Goal: Answer question/provide support: Answer question/provide support

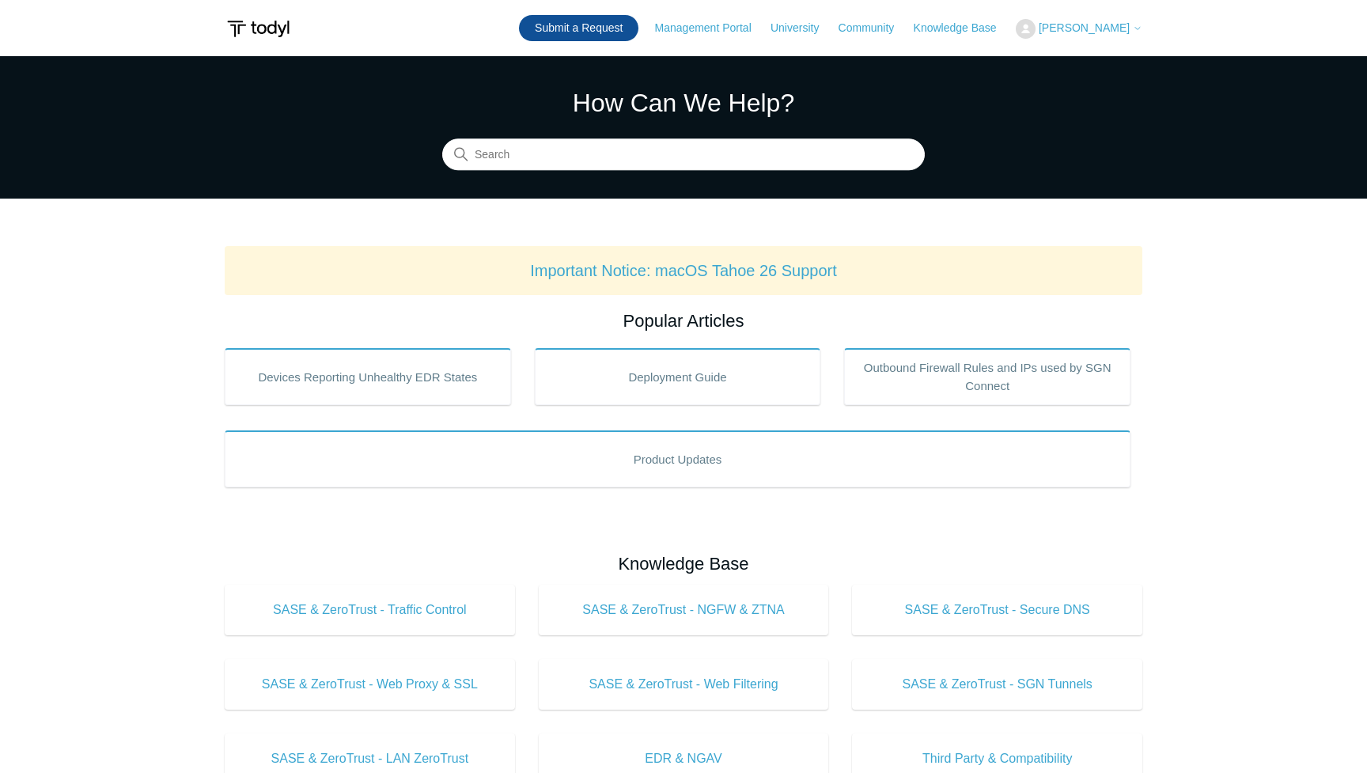
click at [601, 32] on link "Submit a Request" at bounding box center [578, 28] width 119 height 26
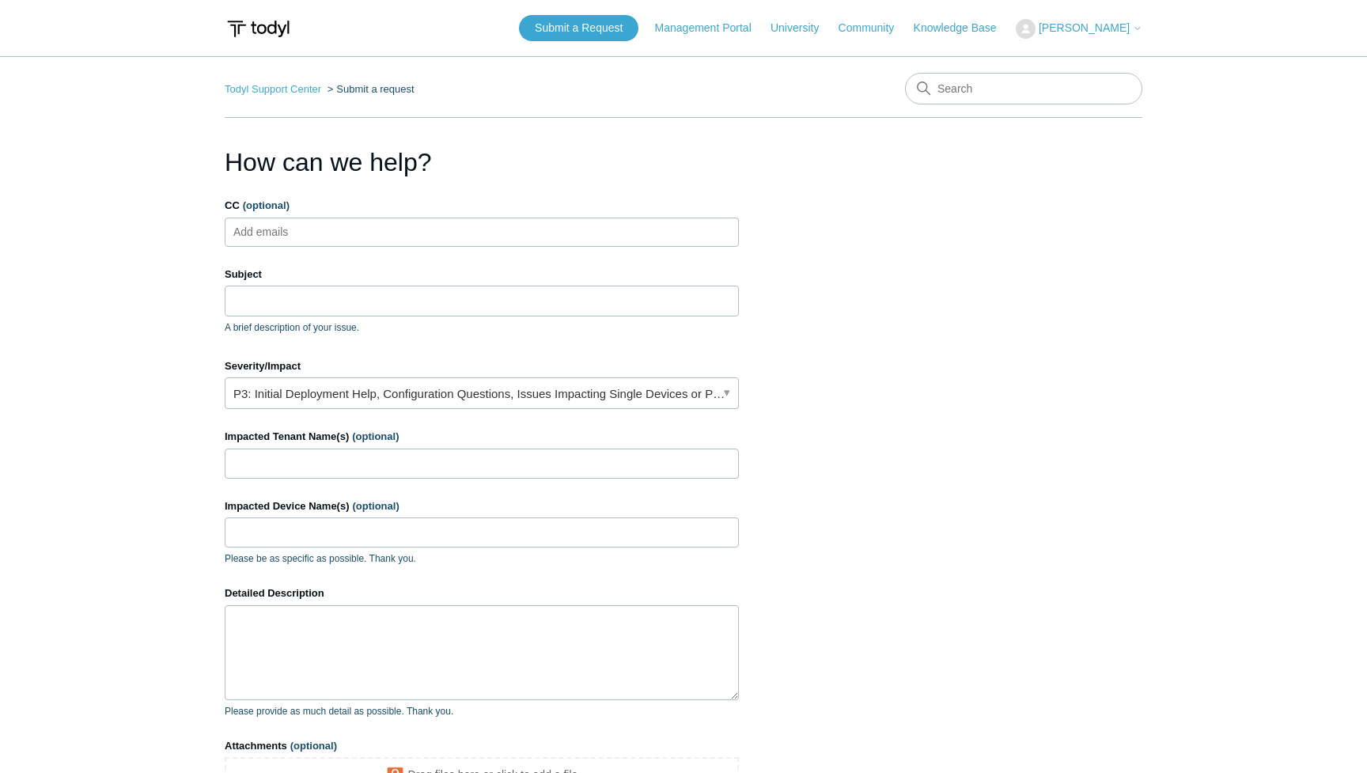
click at [1057, 25] on span "[PERSON_NAME]" at bounding box center [1083, 27] width 91 height 13
click at [1045, 60] on link "My Support Requests" at bounding box center [1093, 62] width 154 height 28
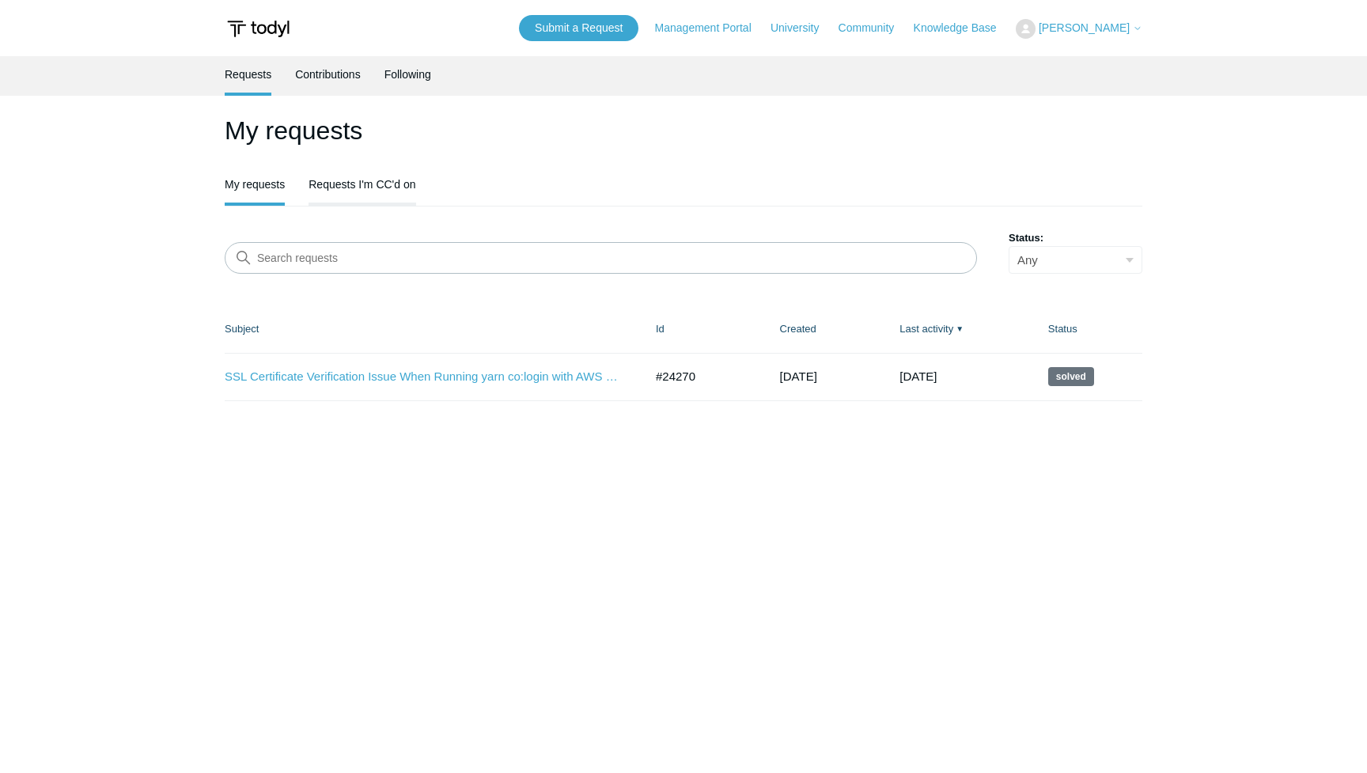
click at [356, 189] on link "Requests I'm CC'd on" at bounding box center [361, 182] width 107 height 33
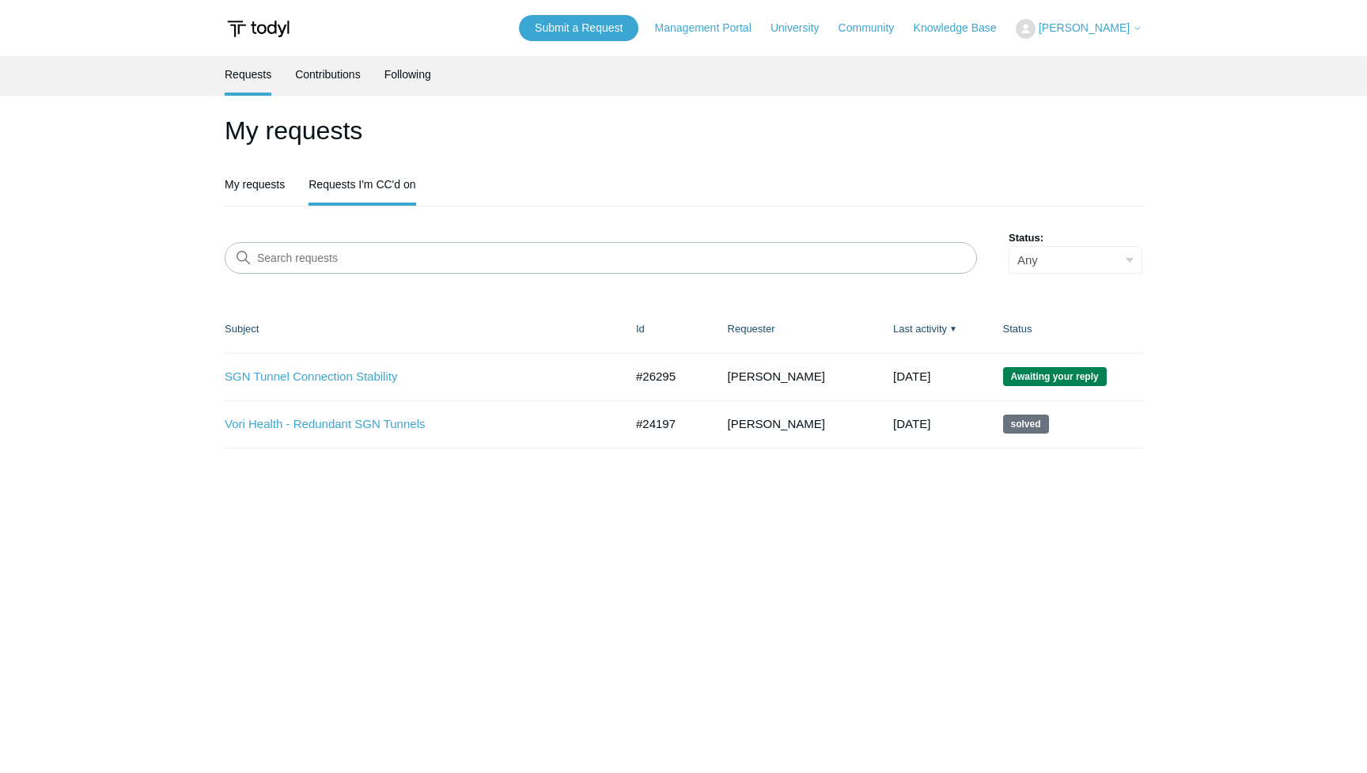
click at [327, 385] on td "SGN Tunnel Connection Stability #26295 1 month ago Awaiting your reply" at bounding box center [422, 376] width 395 height 47
click at [344, 380] on link "SGN Tunnel Connection Stability" at bounding box center [413, 377] width 376 height 18
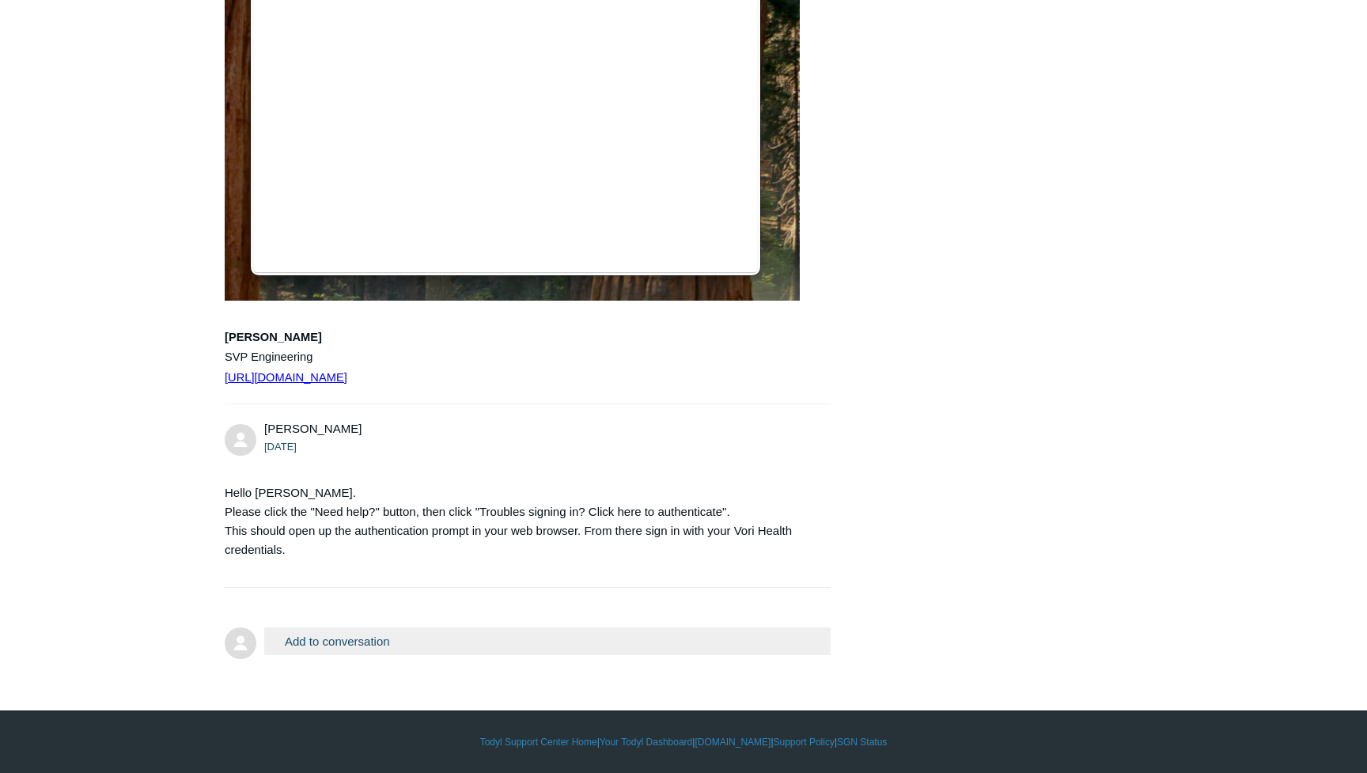
scroll to position [5774, 0]
click at [386, 643] on button "Add to conversation" at bounding box center [547, 641] width 566 height 28
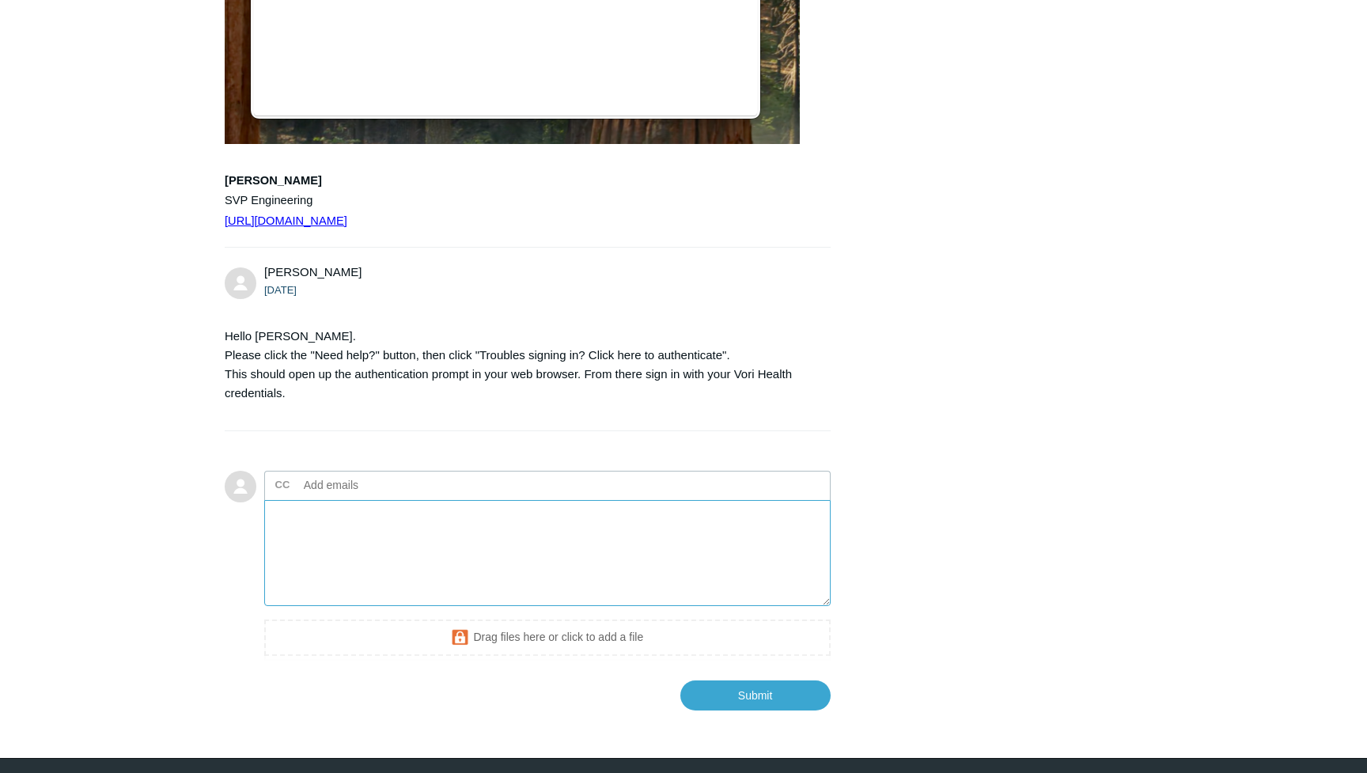
scroll to position [5922, 0]
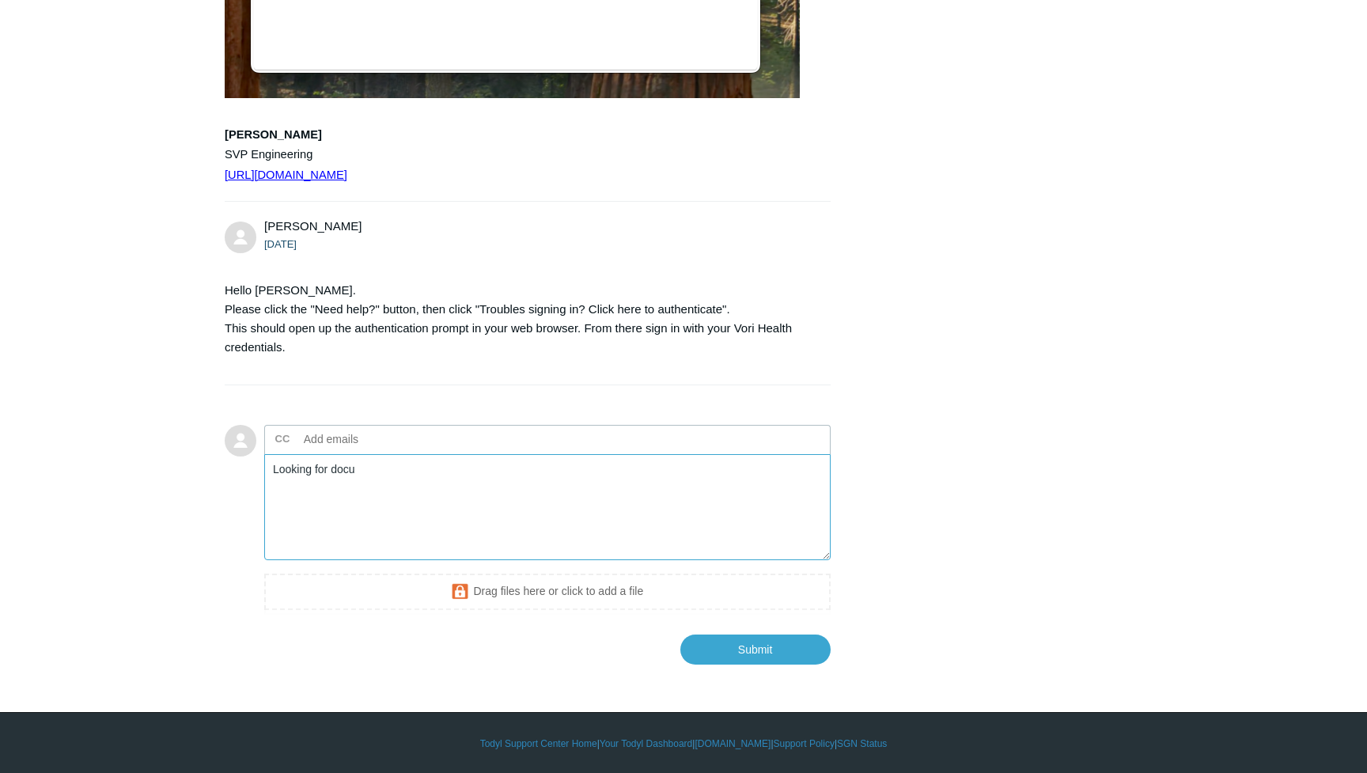
type textarea "G"
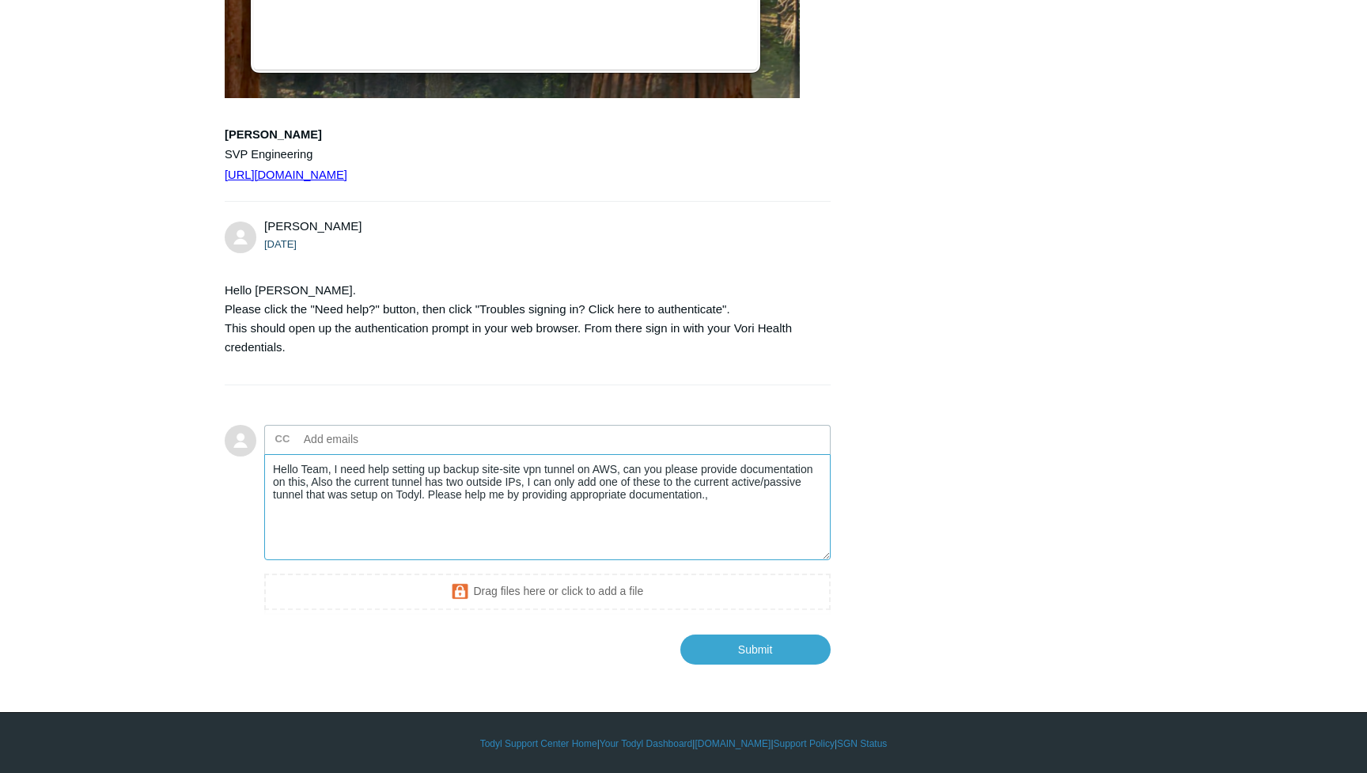
paste textarea "I need assistance with setting up a backup site-to-site VPN tunnel on AWS. Coul…"
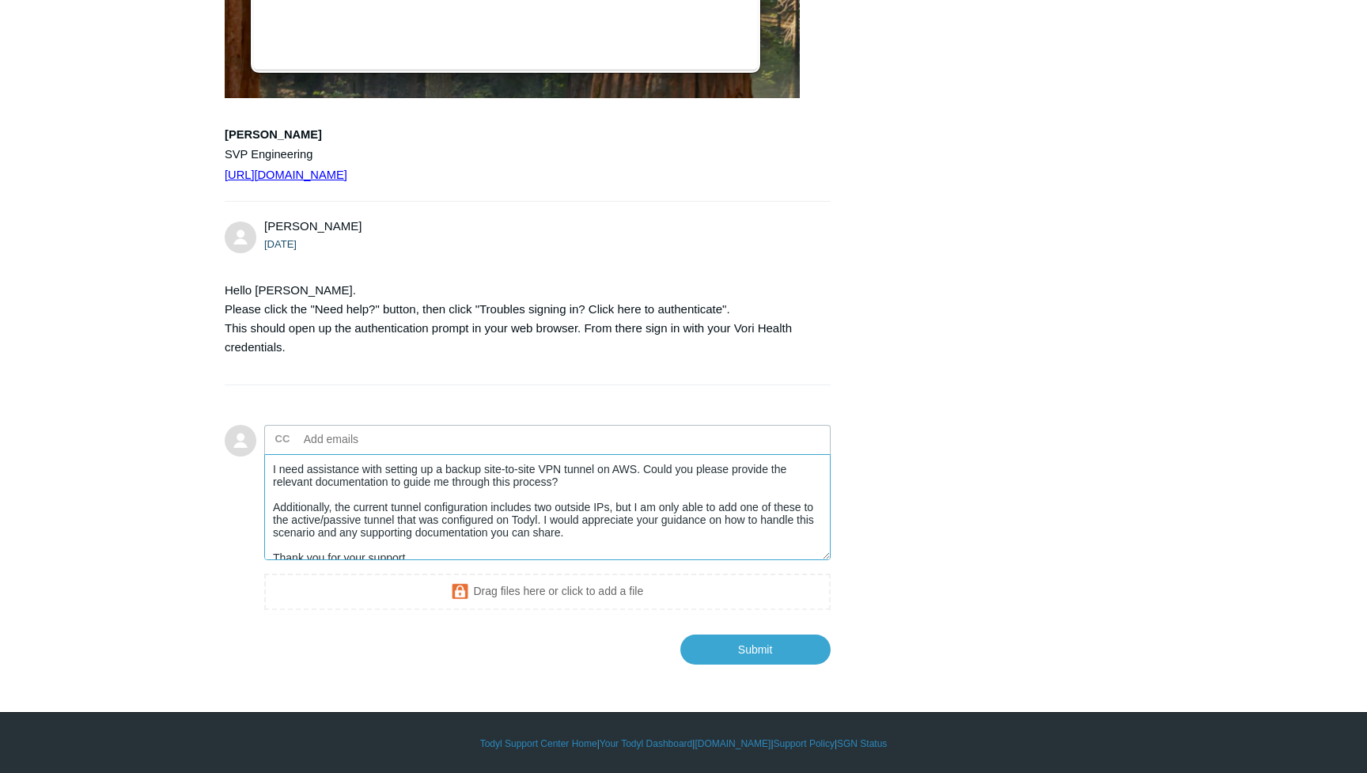
scroll to position [0, 0]
type textarea "I need assistance with setting up a backup site-to-site VPN tunnel on AWS. Coul…"
click at [726, 664] on input "Submit" at bounding box center [755, 649] width 150 height 30
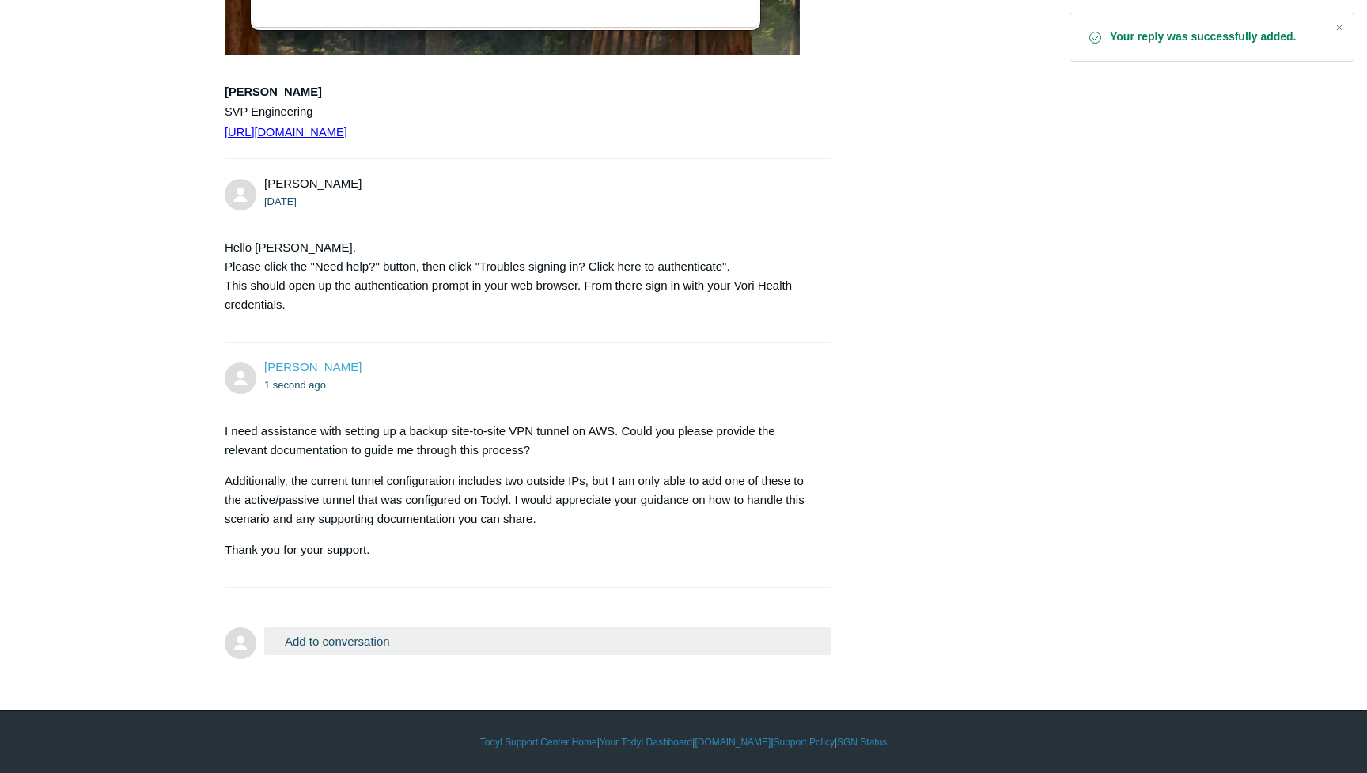
scroll to position [6019, 0]
